Goal: Ask a question

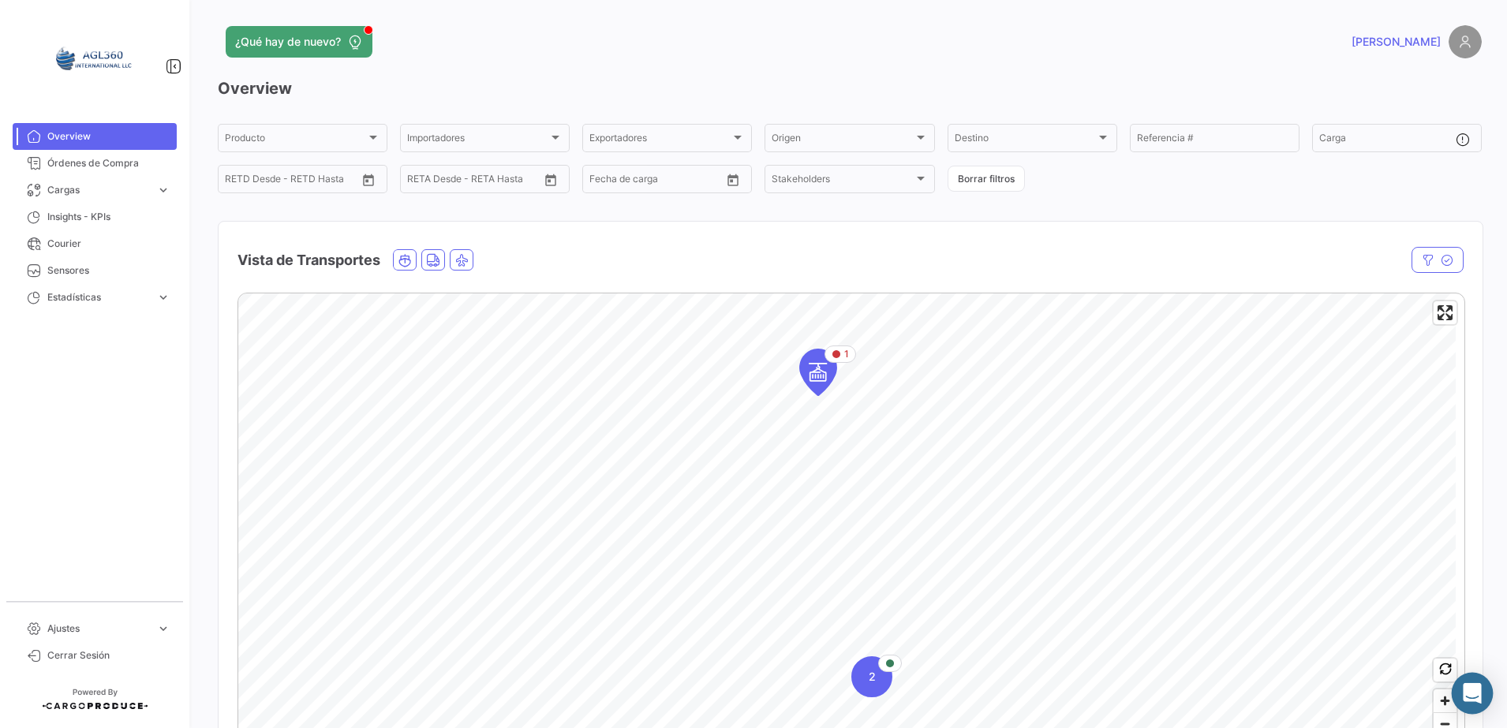
click at [1472, 696] on icon "Abrir Intercom Messenger" at bounding box center [1472, 693] width 18 height 21
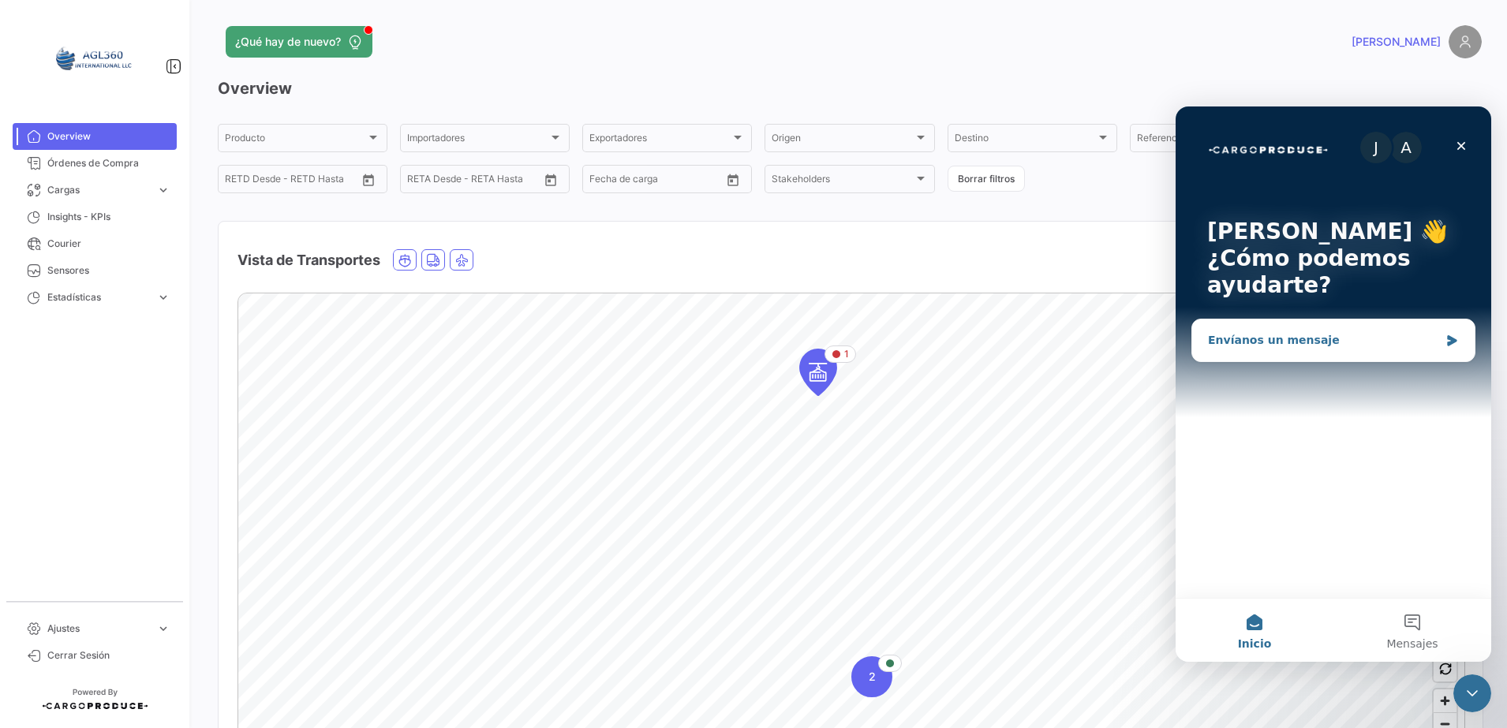
click at [1453, 343] on icon "Intercom Messenger" at bounding box center [1451, 340] width 9 height 11
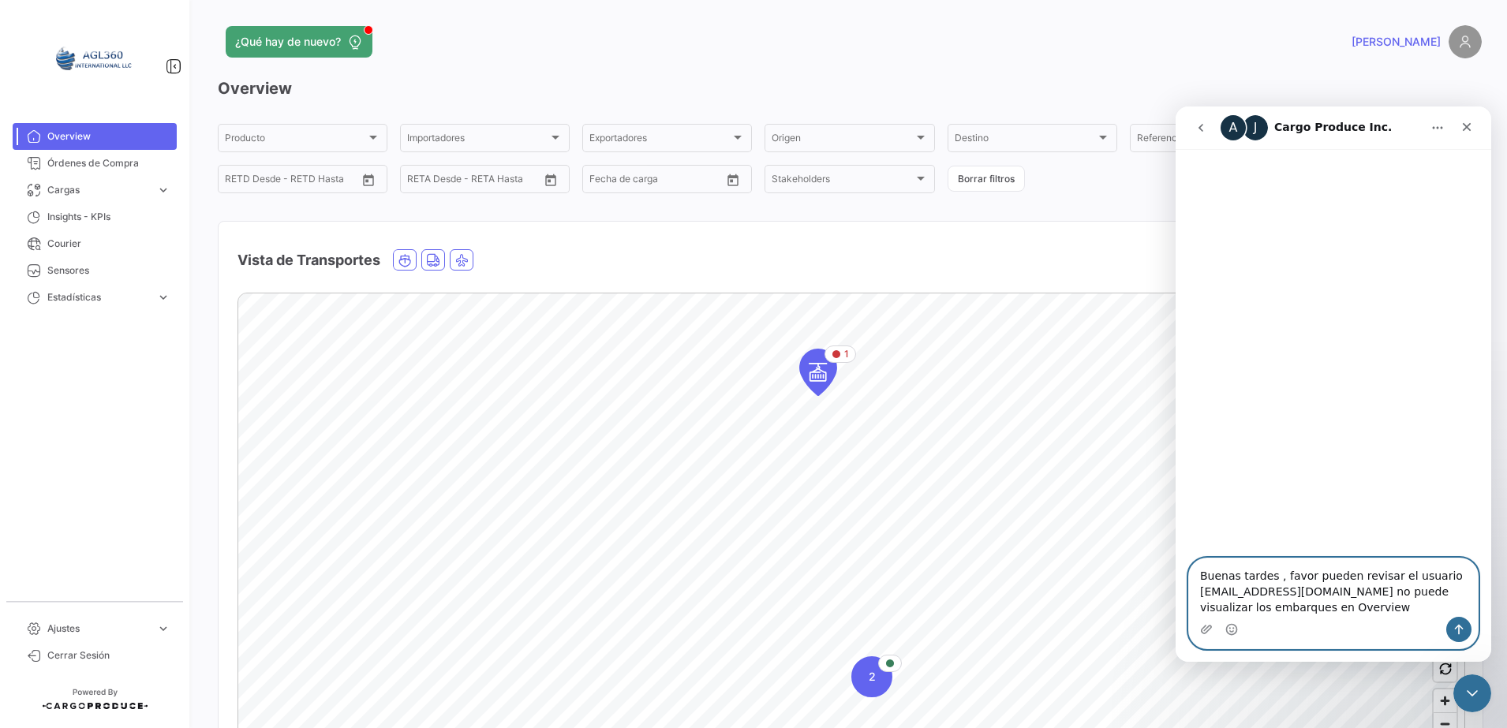
type textarea "Buenas tardes , favor pueden revisar el usuario [EMAIL_ADDRESS][DOMAIN_NAME] no…"
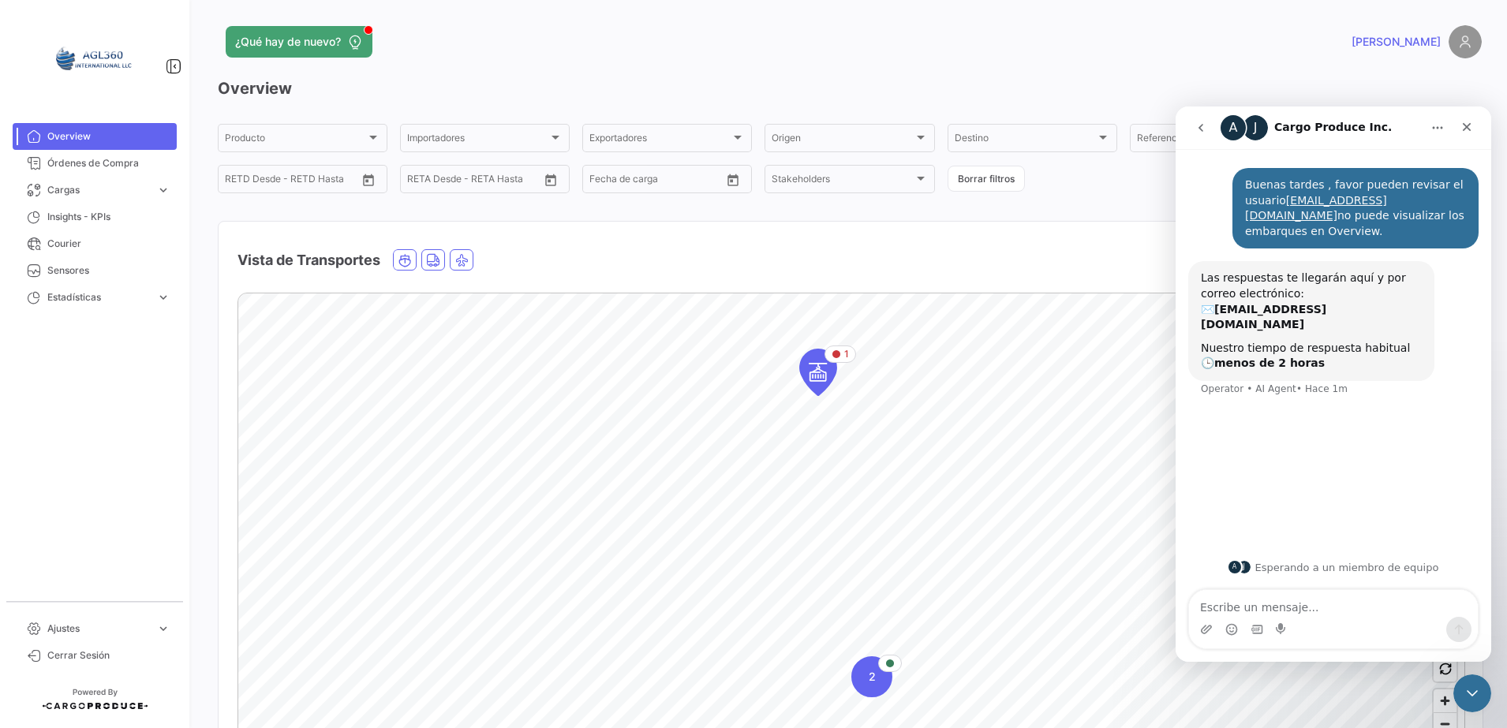
drag, startPoint x: 1246, startPoint y: 185, endPoint x: 1437, endPoint y: 228, distance: 195.8
click at [1437, 228] on div "Buenas tardes , favor pueden revisar el usuario [EMAIL_ADDRESS][DOMAIN_NAME] no…" at bounding box center [1355, 208] width 246 height 80
copy div "Buenas tardes , favor pueden revisar el usuario [EMAIL_ADDRESS][DOMAIN_NAME] no…"
click at [800, 79] on h3 "Overview" at bounding box center [850, 88] width 1264 height 22
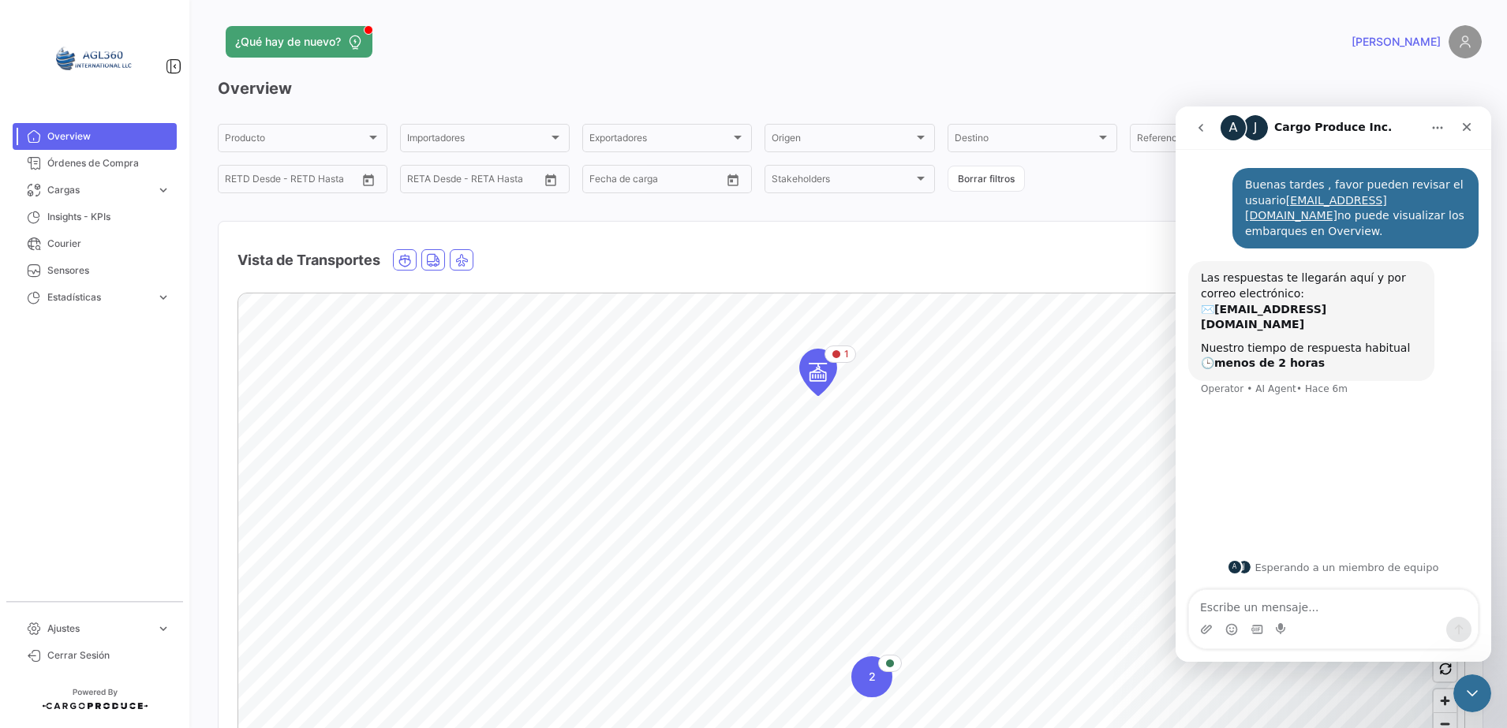
click at [1349, 404] on div "Buenas tardes , favor pueden revisar el usuario [EMAIL_ADDRESS][DOMAIN_NAME] no…" at bounding box center [1334, 348] width 316 height 398
click at [1436, 127] on icon "Inicio" at bounding box center [1437, 128] width 13 height 13
click at [1378, 441] on div "Buenas tardes , favor pueden revisar el usuario [EMAIL_ADDRESS][DOMAIN_NAME] no…" at bounding box center [1334, 348] width 316 height 398
click at [683, 256] on div "Vista de Transportes" at bounding box center [666, 260] width 858 height 39
